Goal: Navigation & Orientation: Find specific page/section

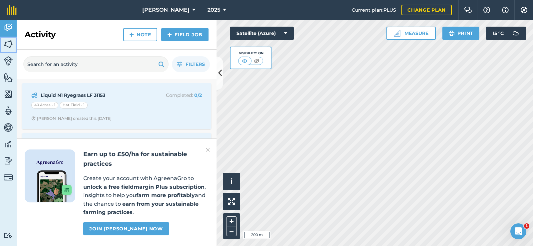
click at [7, 44] on img at bounding box center [8, 44] width 9 height 10
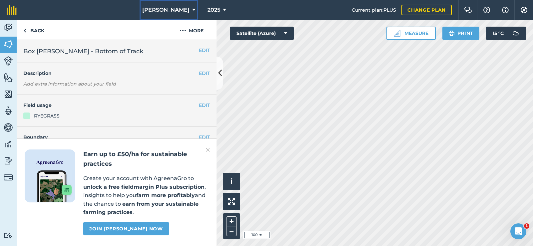
click at [177, 9] on span "[PERSON_NAME]" at bounding box center [165, 10] width 47 height 8
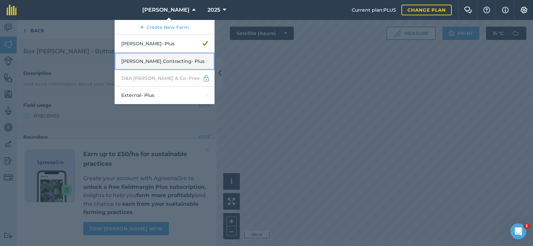
click at [172, 61] on link "[PERSON_NAME] Contracting - Plus" at bounding box center [165, 62] width 100 height 18
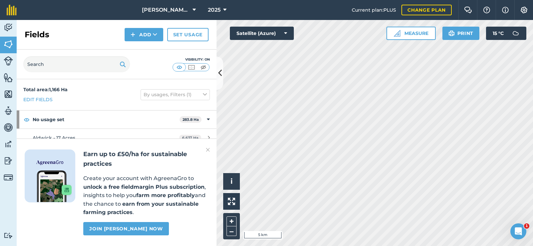
click at [208, 150] on img at bounding box center [208, 150] width 4 height 8
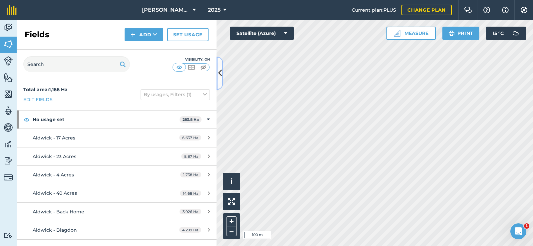
click at [220, 74] on icon at bounding box center [220, 73] width 4 height 12
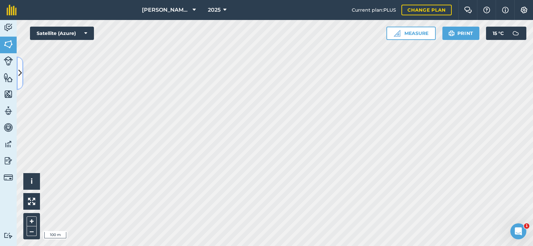
click at [20, 73] on icon at bounding box center [20, 73] width 4 height 12
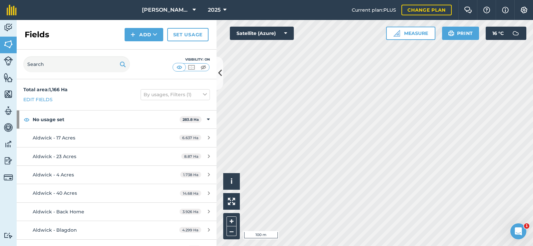
drag, startPoint x: 8, startPoint y: 194, endPoint x: 1, endPoint y: 191, distance: 7.6
click at [3, 192] on div "Activity Fields Livestock Features Maps Team Vehicles Data Reporting Billing Tu…" at bounding box center [8, 133] width 17 height 226
